Goal: Task Accomplishment & Management: Manage account settings

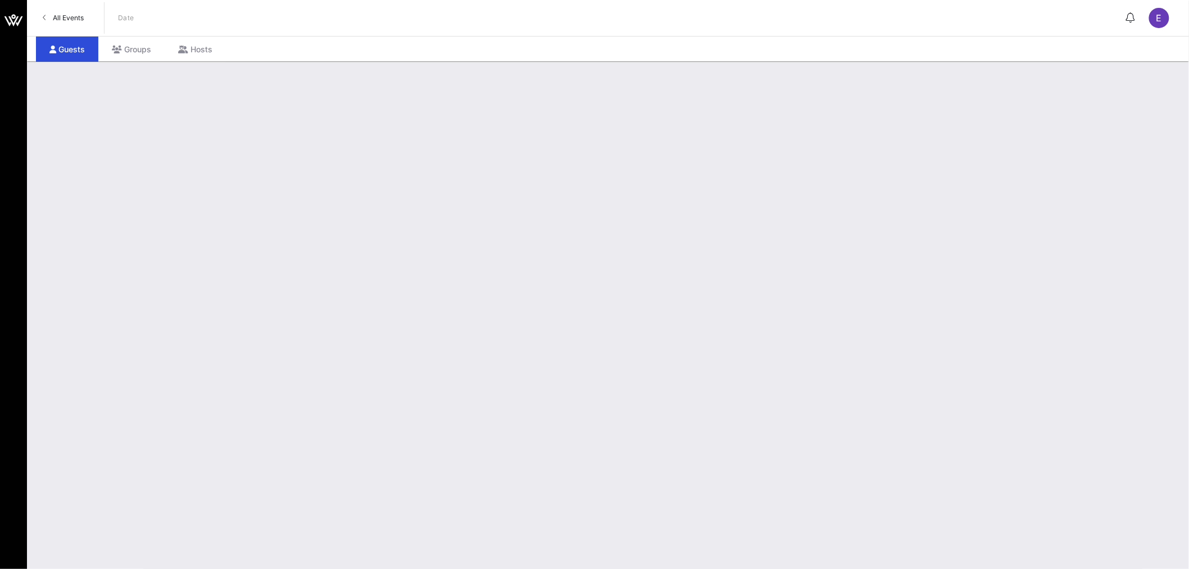
click at [75, 17] on span "All Events" at bounding box center [68, 17] width 31 height 8
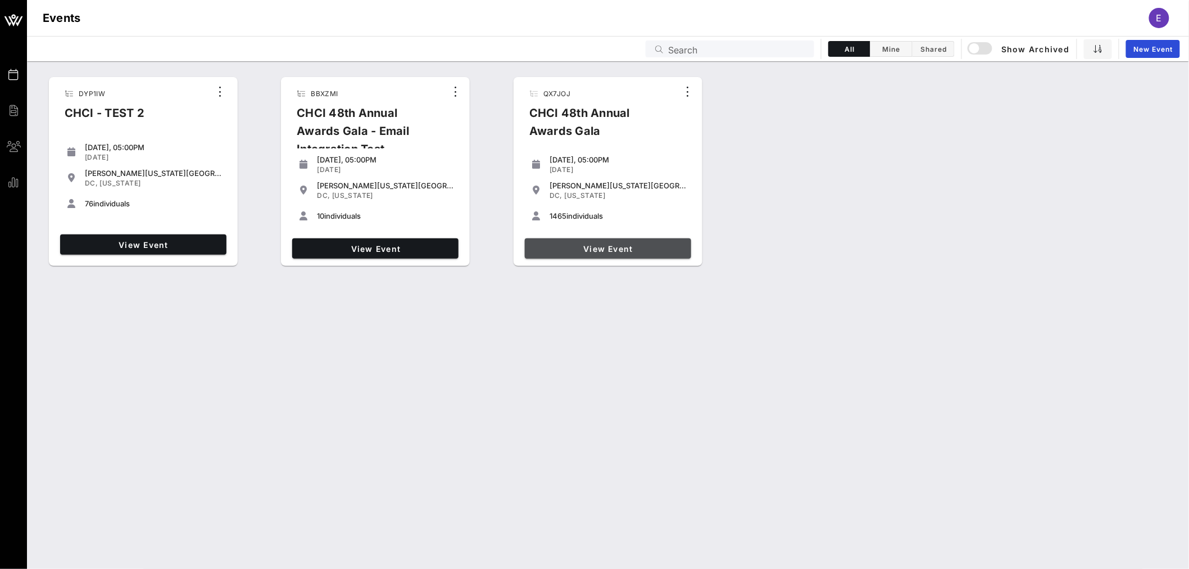
click at [607, 249] on span "View Event" at bounding box center [607, 249] width 157 height 10
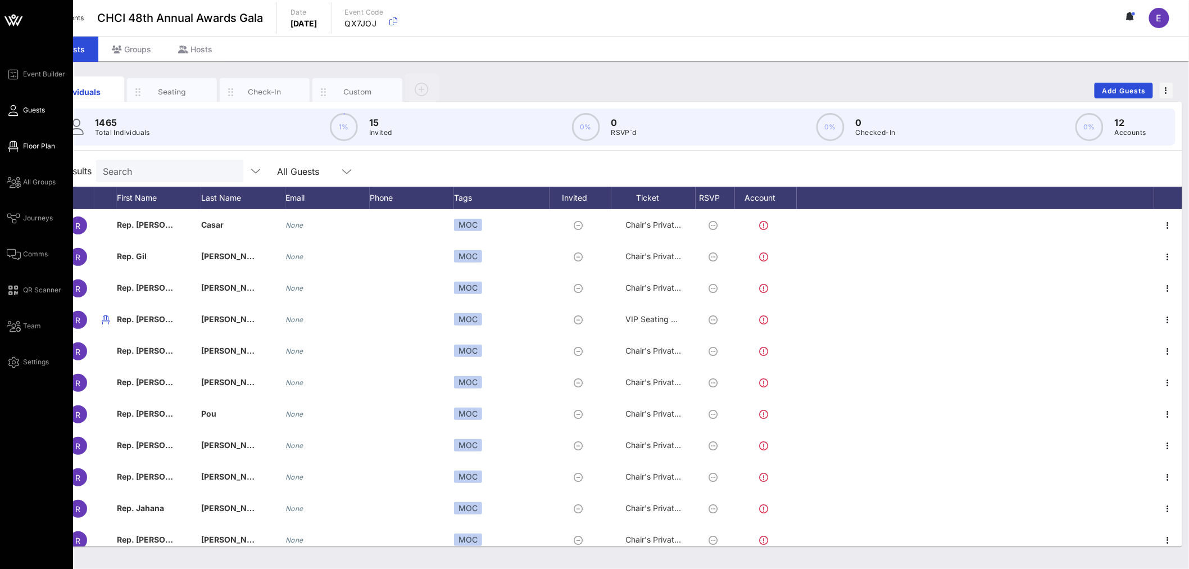
click at [47, 144] on span "Floor Plan" at bounding box center [39, 146] width 32 height 10
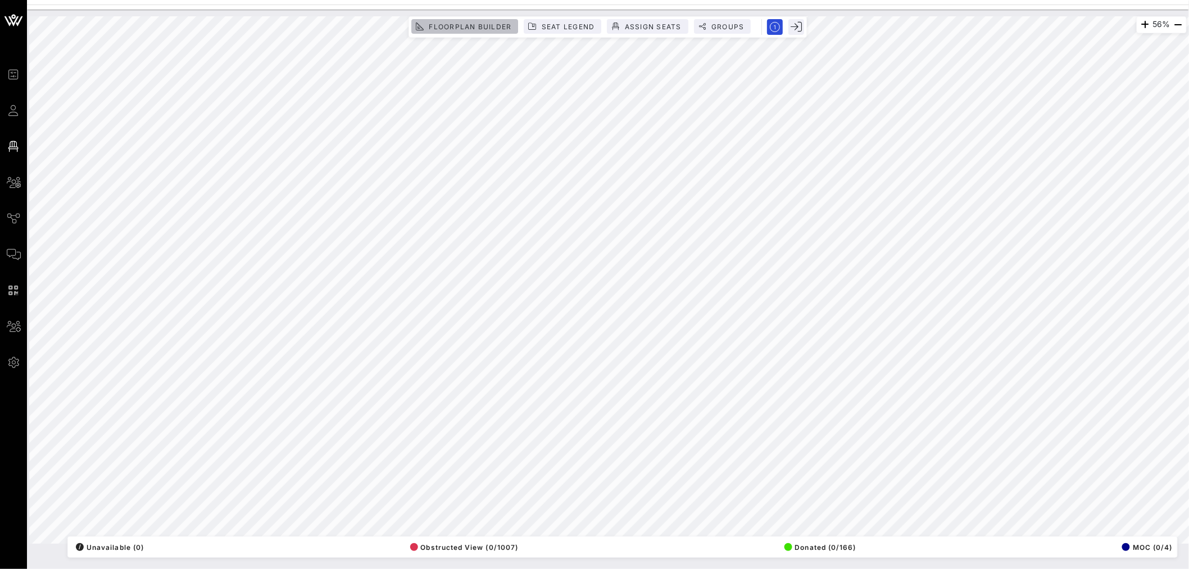
click at [465, 31] on button "Floorplan Builder" at bounding box center [464, 26] width 107 height 15
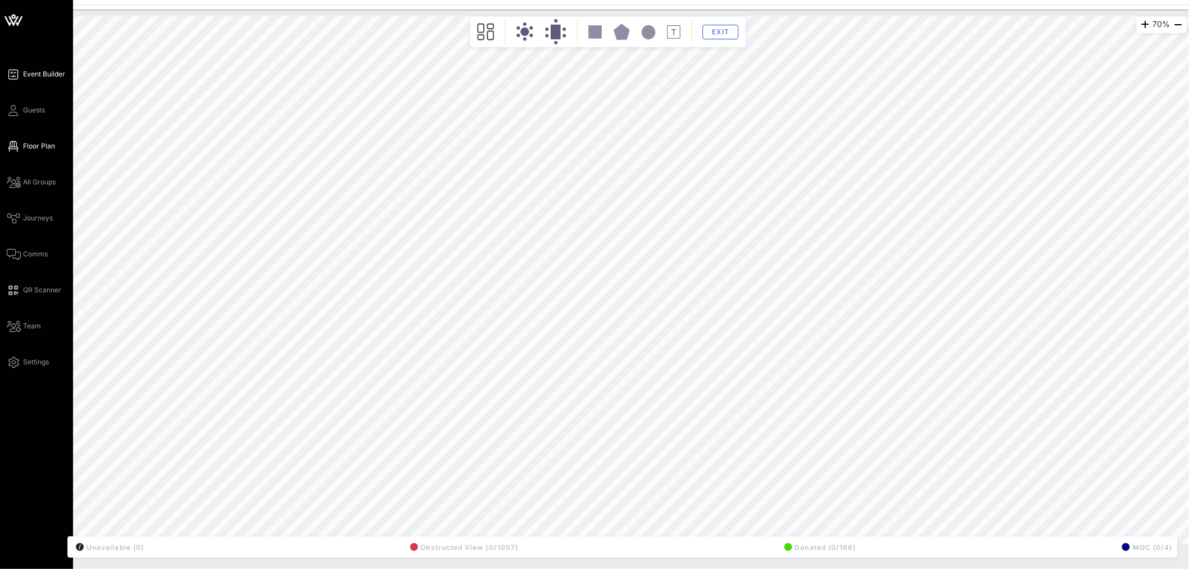
click at [43, 75] on span "Event Builder" at bounding box center [44, 74] width 42 height 10
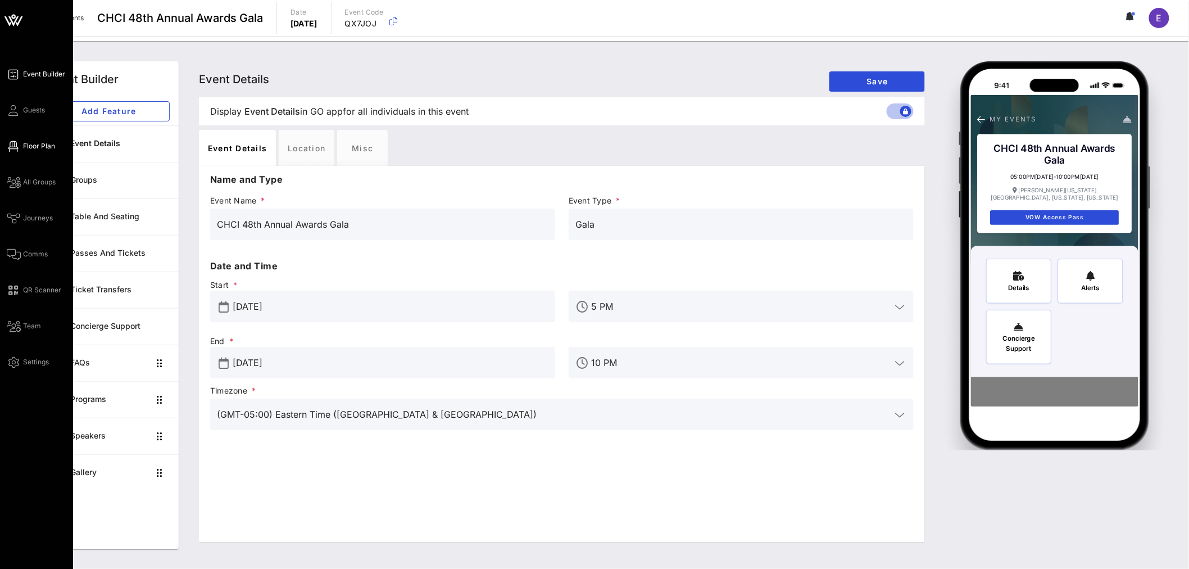
click at [32, 147] on span "Floor Plan" at bounding box center [39, 146] width 32 height 10
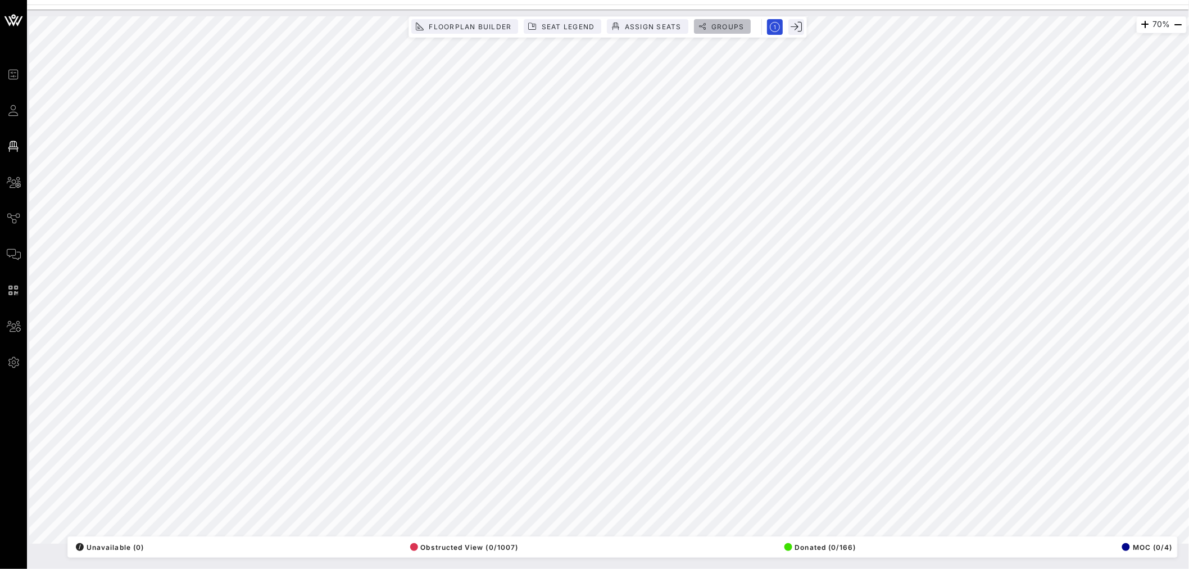
click at [722, 25] on span "Groups" at bounding box center [728, 26] width 34 height 8
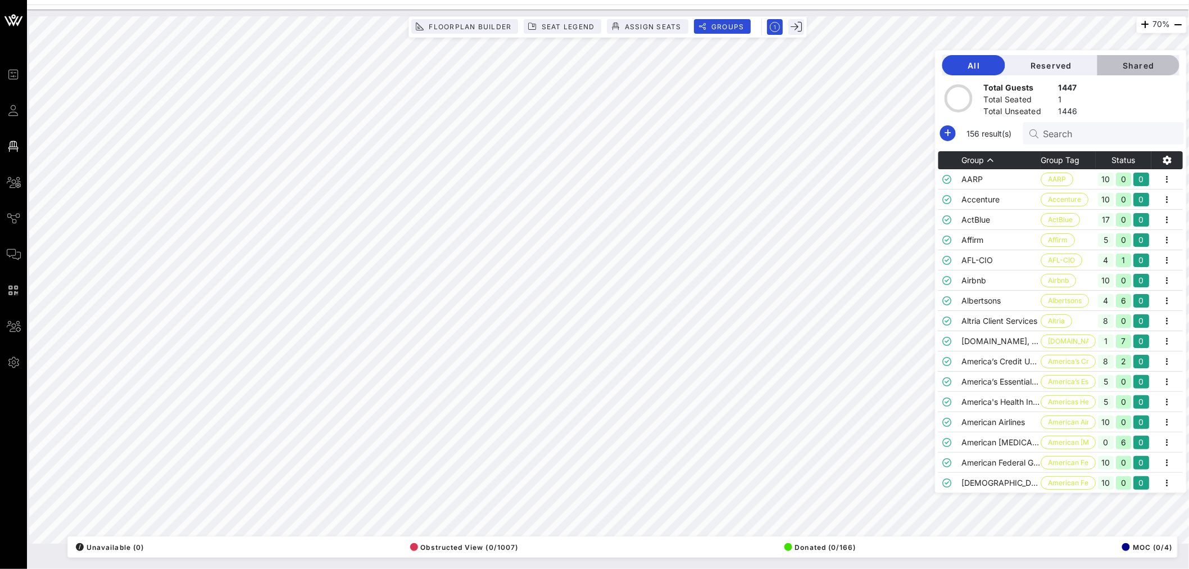
click at [1145, 69] on span "Shared" at bounding box center [1138, 66] width 64 height 10
click at [1139, 65] on span "Shared" at bounding box center [1138, 66] width 64 height 10
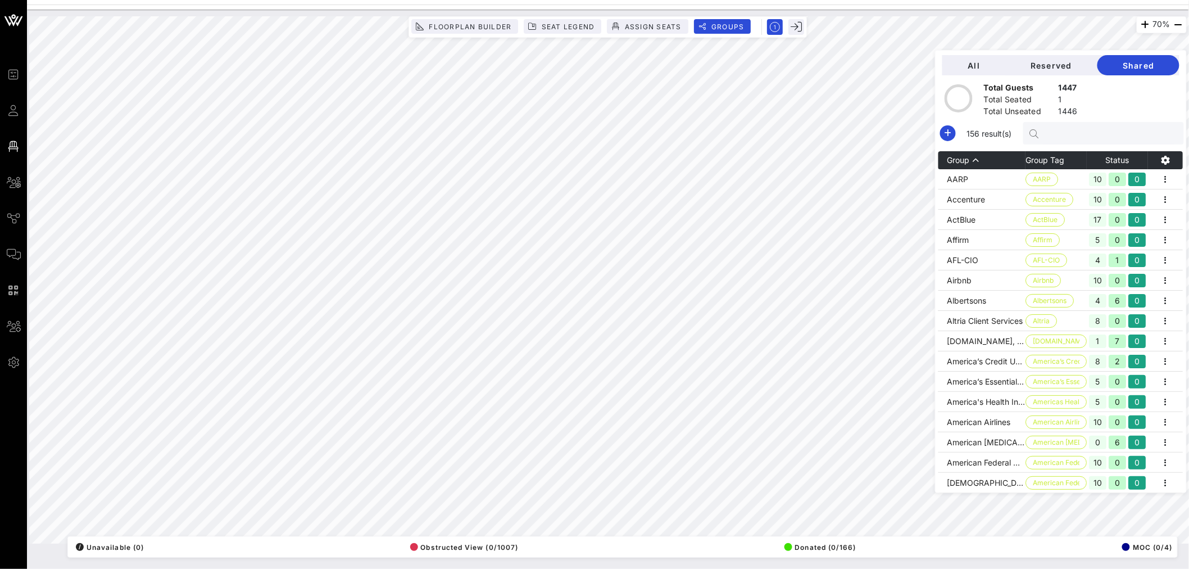
click at [1106, 130] on input "text" at bounding box center [1108, 133] width 131 height 15
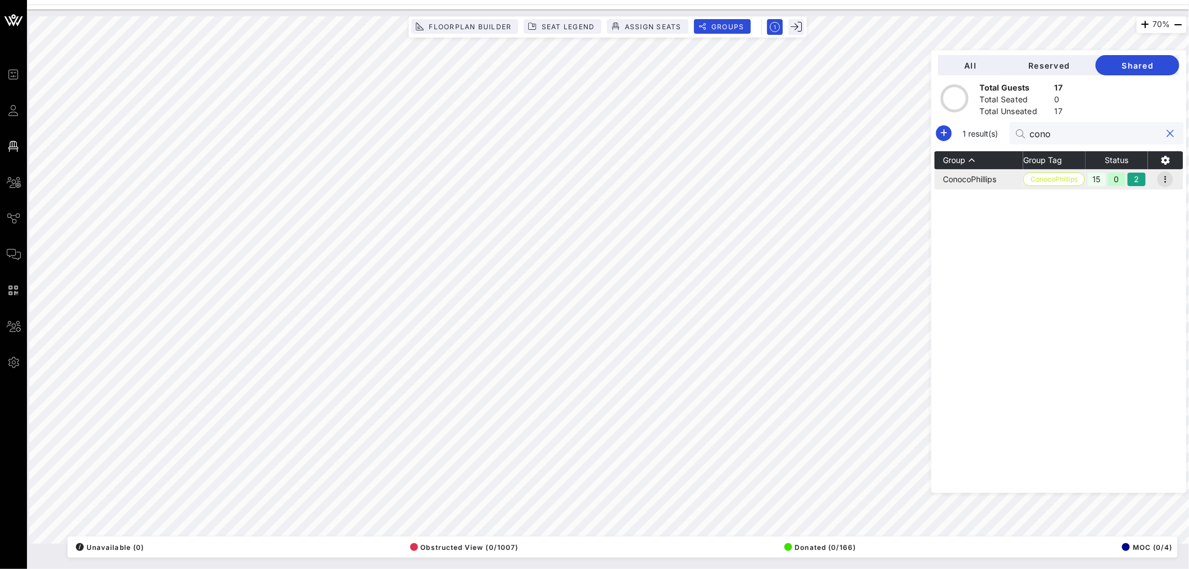
type input "cono"
click at [1162, 176] on icon "button" at bounding box center [1165, 178] width 13 height 13
click at [1152, 223] on div "Resend" at bounding box center [1153, 220] width 35 height 9
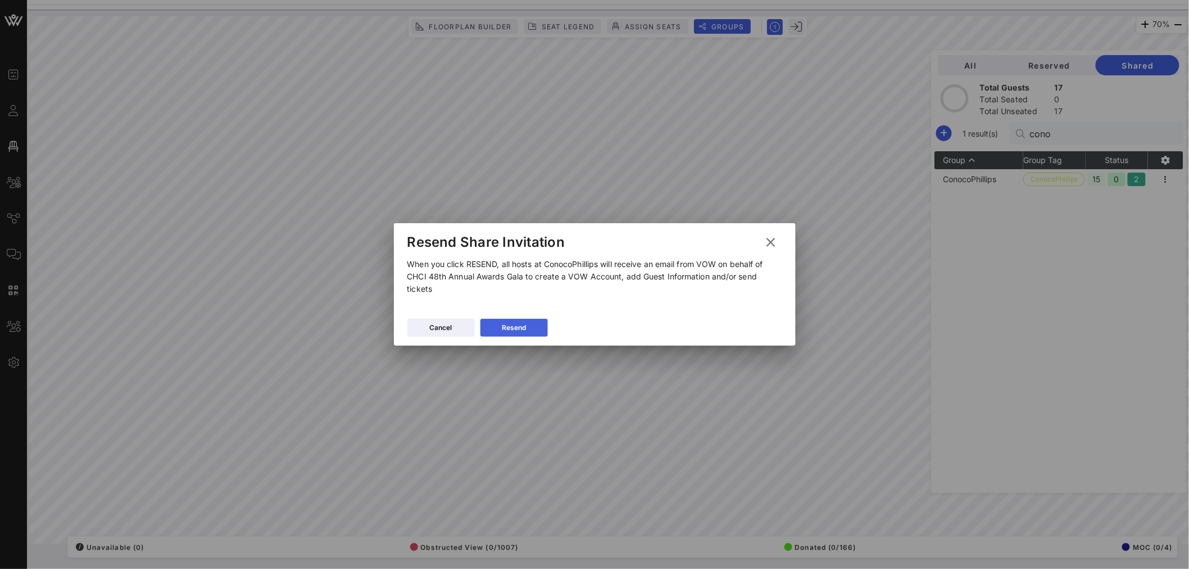
click at [504, 333] on button "Resend" at bounding box center [513, 328] width 67 height 18
